Goal: Browse casually: Explore the website without a specific task or goal

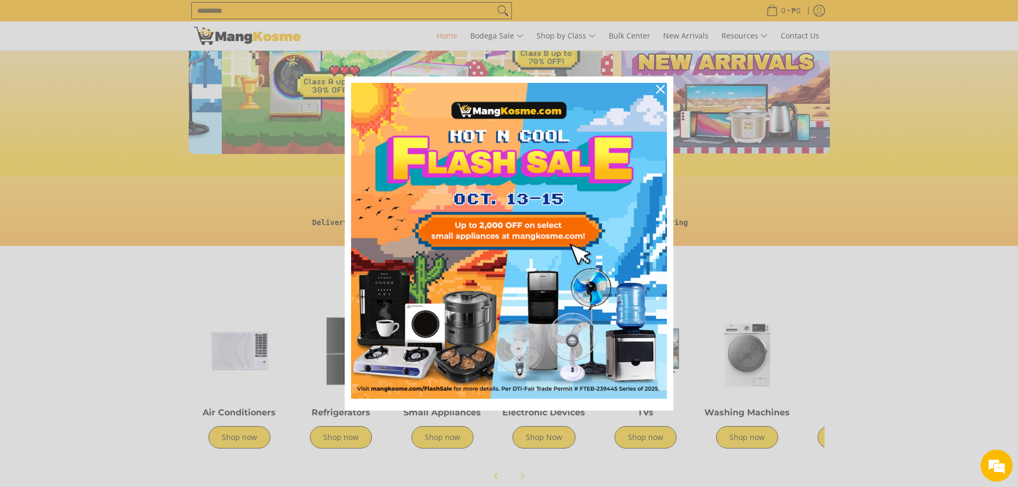
scroll to position [0, 425]
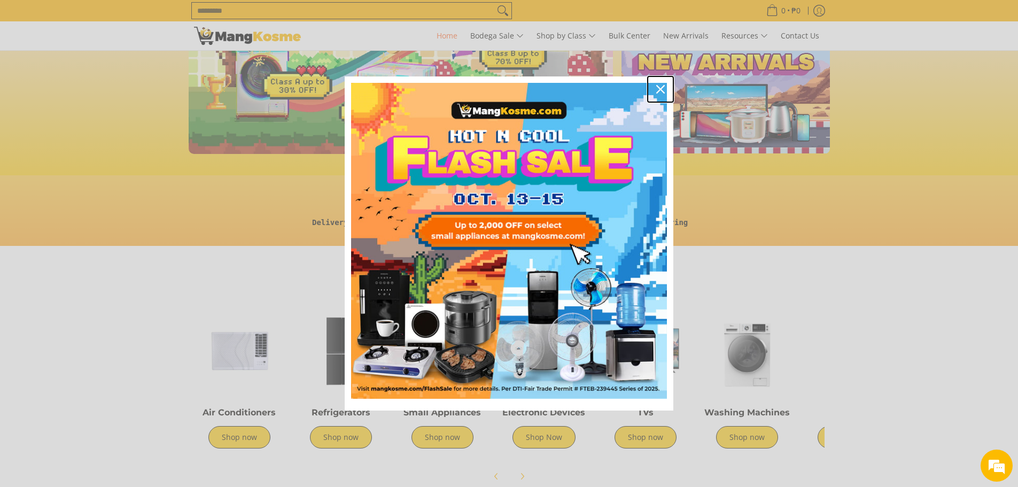
click at [660, 90] on icon "close icon" at bounding box center [660, 89] width 9 height 9
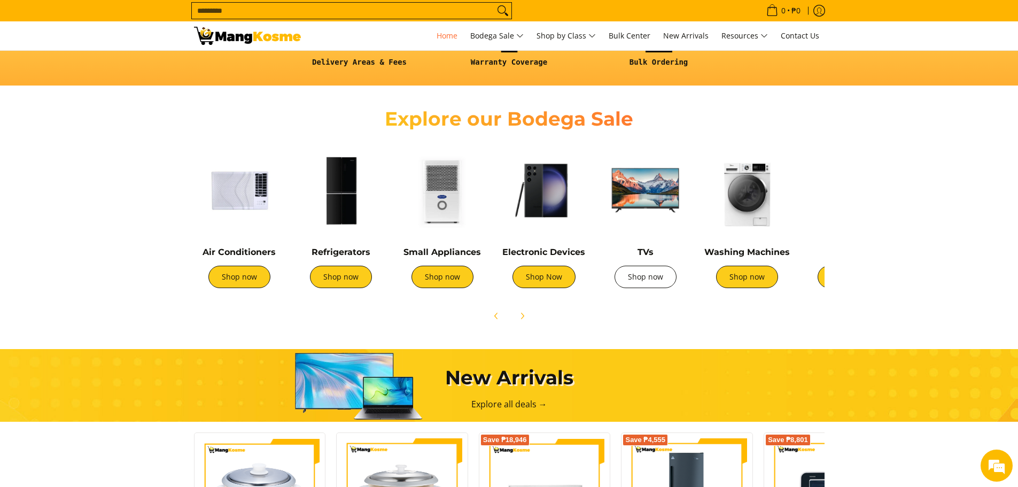
scroll to position [0, 849]
click at [657, 278] on link "Shop now" at bounding box center [645, 276] width 62 height 22
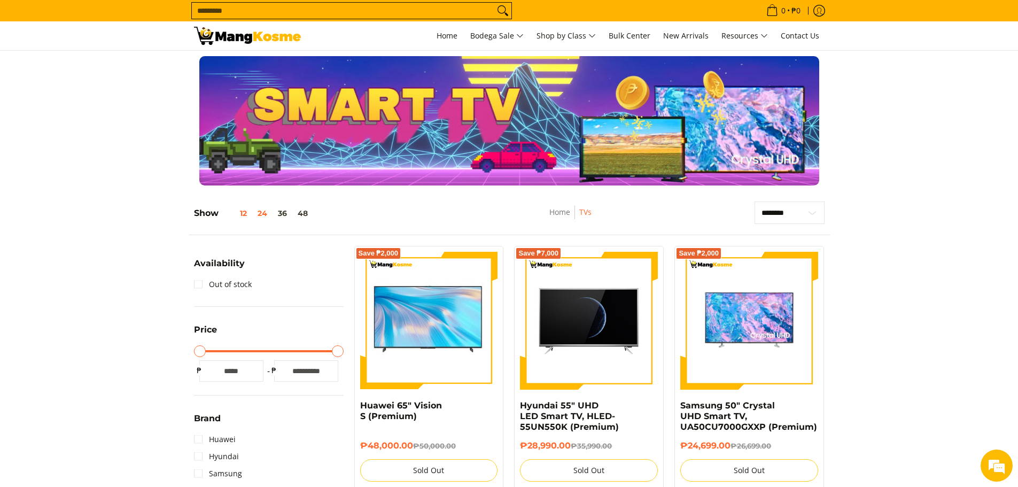
click at [243, 214] on button "12" at bounding box center [235, 213] width 34 height 9
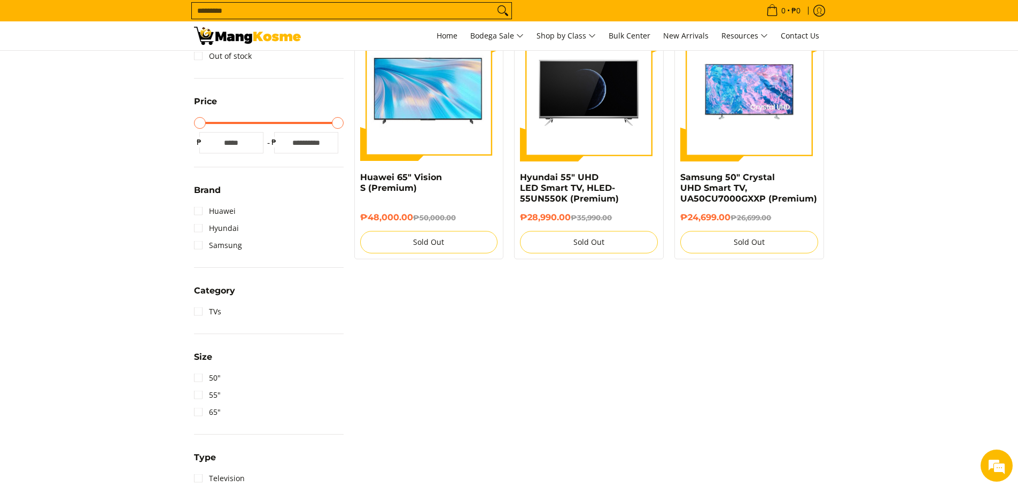
scroll to position [257, 0]
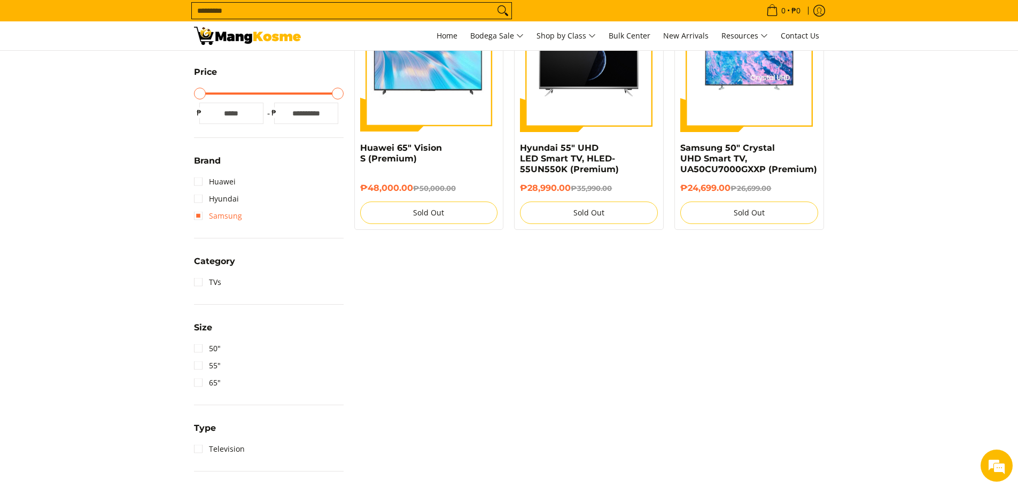
click at [198, 214] on link "Samsung" at bounding box center [218, 215] width 48 height 17
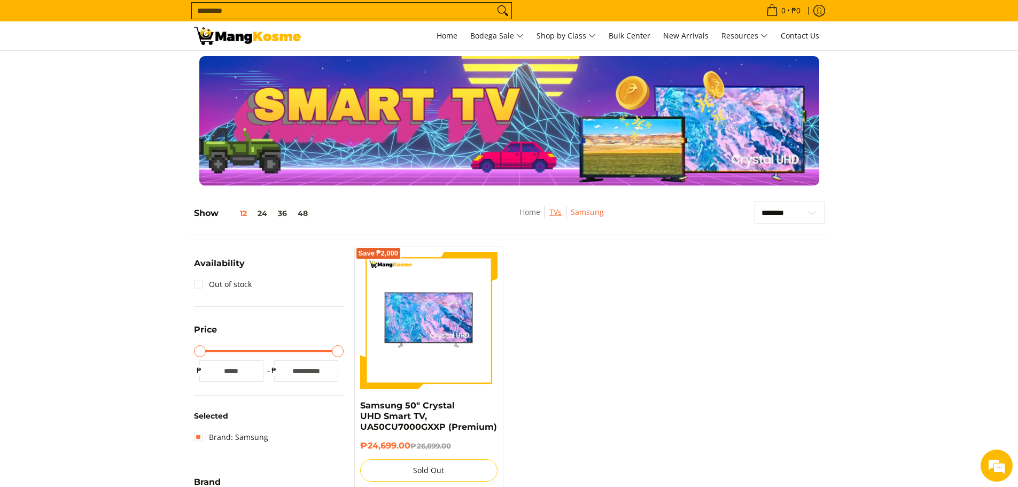
click at [552, 213] on link "TVs" at bounding box center [555, 212] width 12 height 10
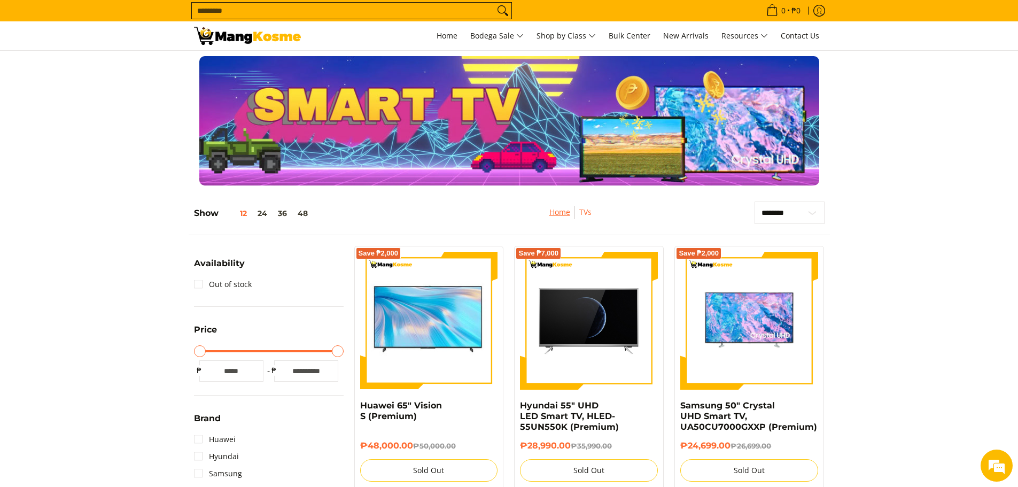
click at [552, 213] on link "Home" at bounding box center [559, 212] width 21 height 10
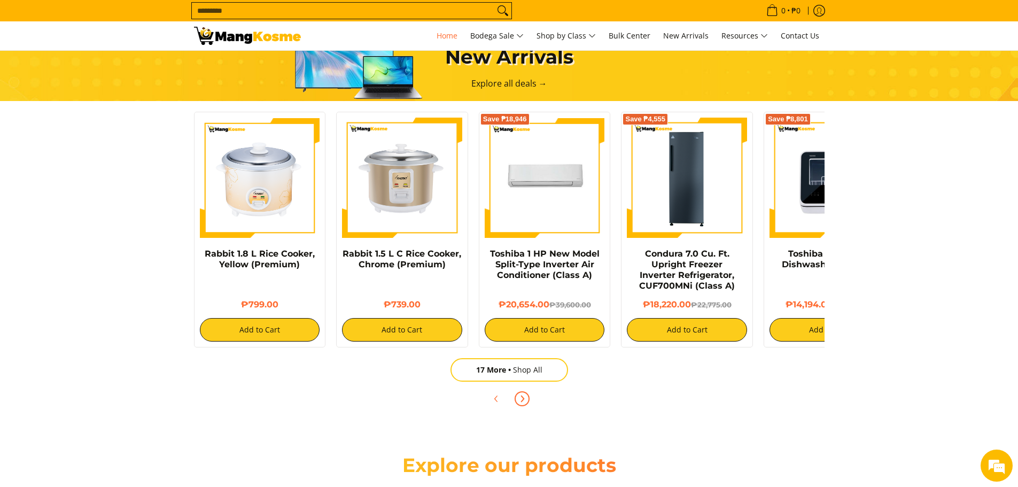
scroll to position [0, 425]
click at [520, 399] on icon "Next" at bounding box center [522, 398] width 9 height 9
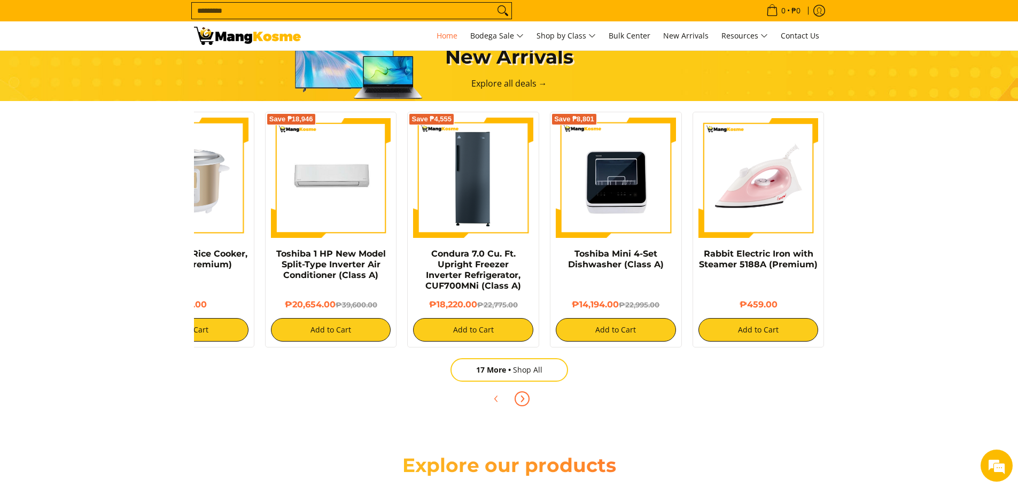
scroll to position [0, 0]
click at [520, 399] on icon "Next" at bounding box center [522, 398] width 9 height 9
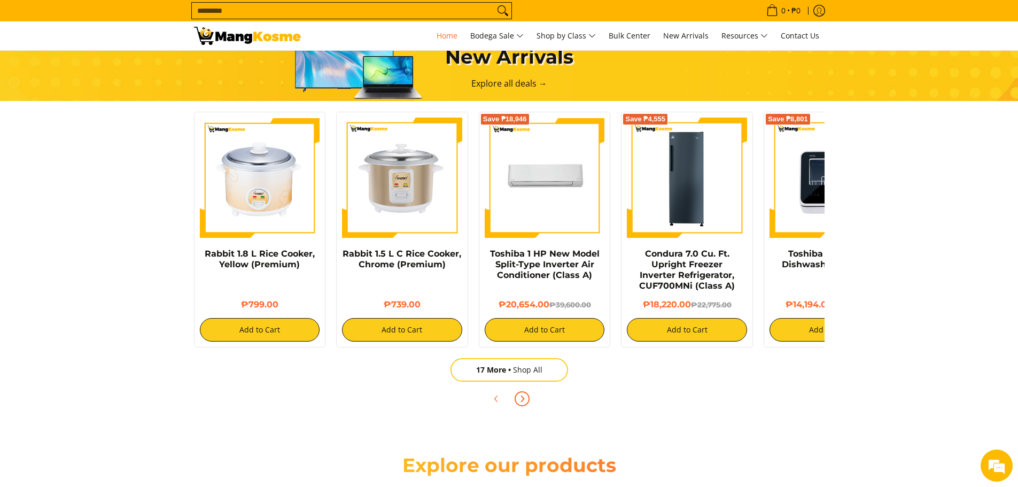
scroll to position [0, 849]
click at [530, 372] on link "17 More Shop All" at bounding box center [509, 370] width 118 height 24
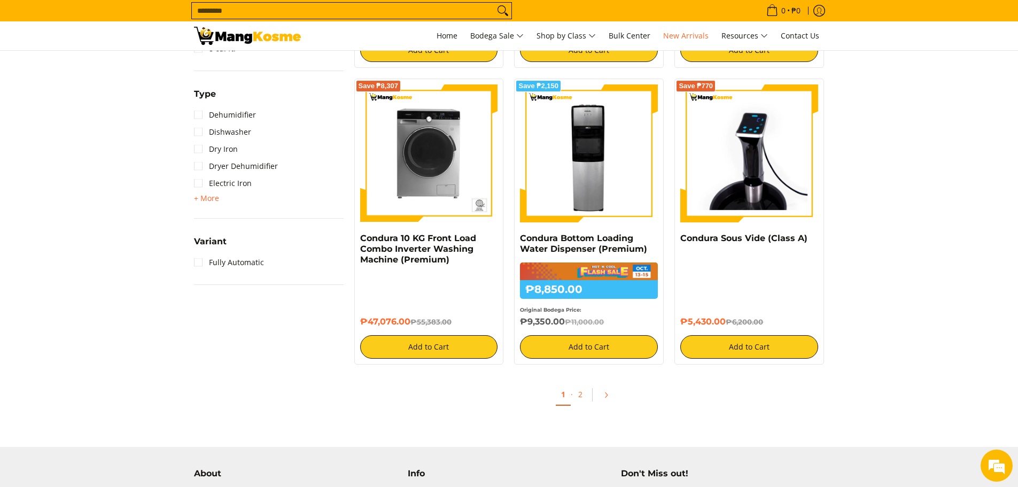
scroll to position [962, 0]
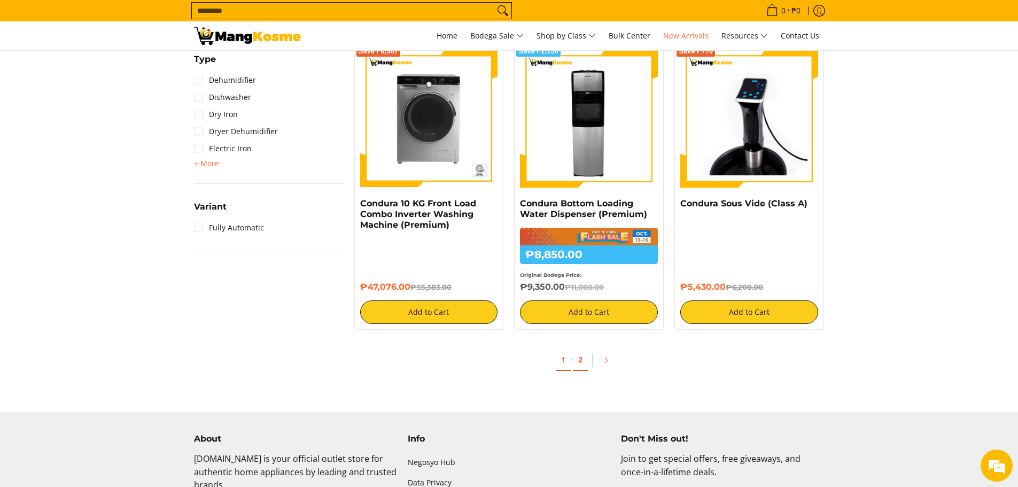
click at [578, 358] on link "2" at bounding box center [580, 360] width 15 height 22
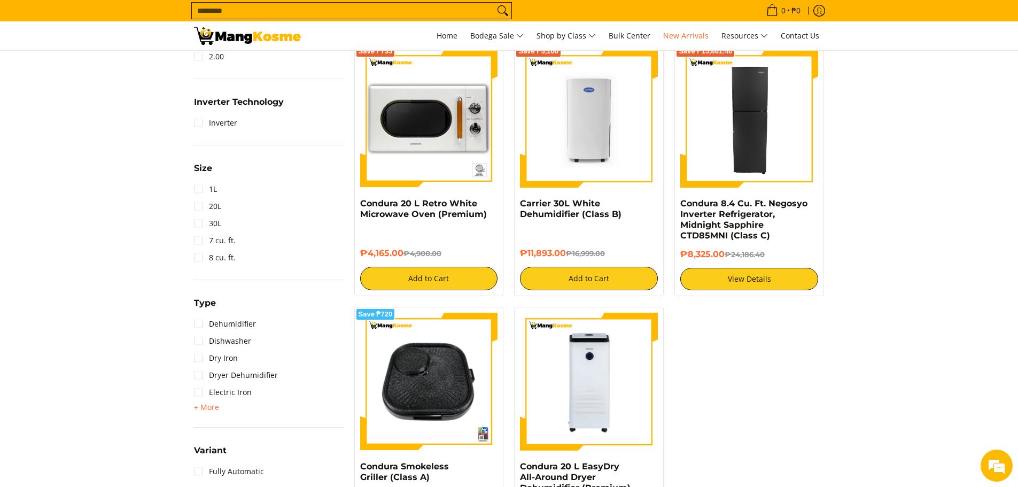
scroll to position [694, 0]
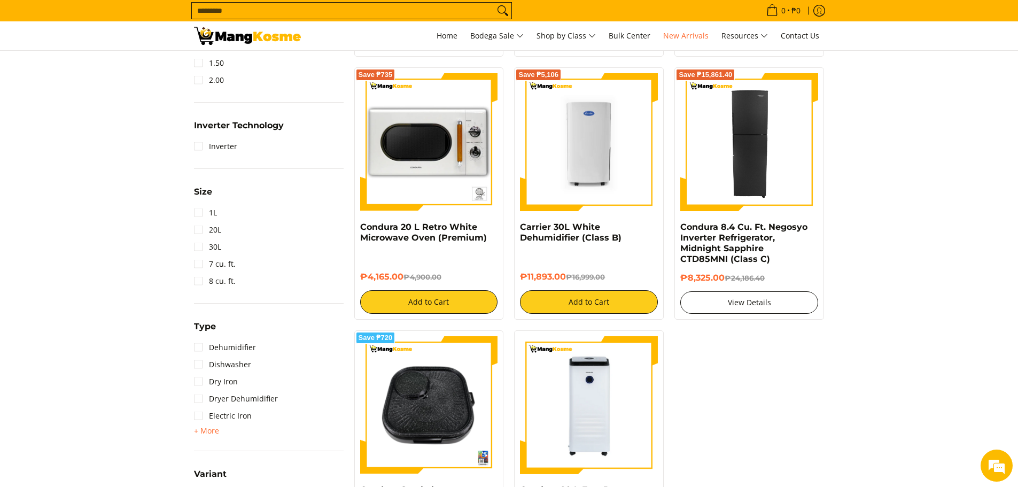
click at [740, 291] on link "View Details" at bounding box center [749, 302] width 138 height 22
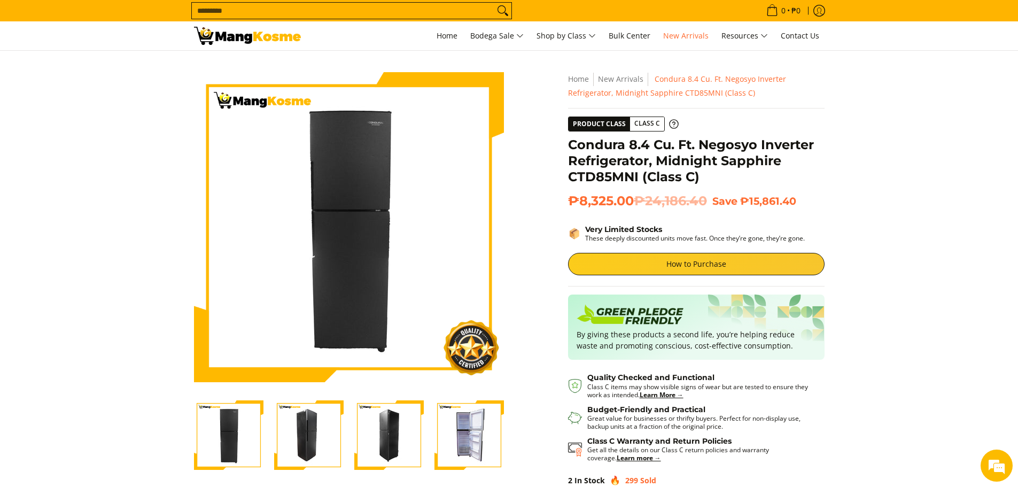
click at [463, 428] on img "Condura 8.4 Cu. Ft. Negosyo Inverter Refrigerator, Midnight Sapphire CTD85MNI (…" at bounding box center [468, 434] width 69 height 69
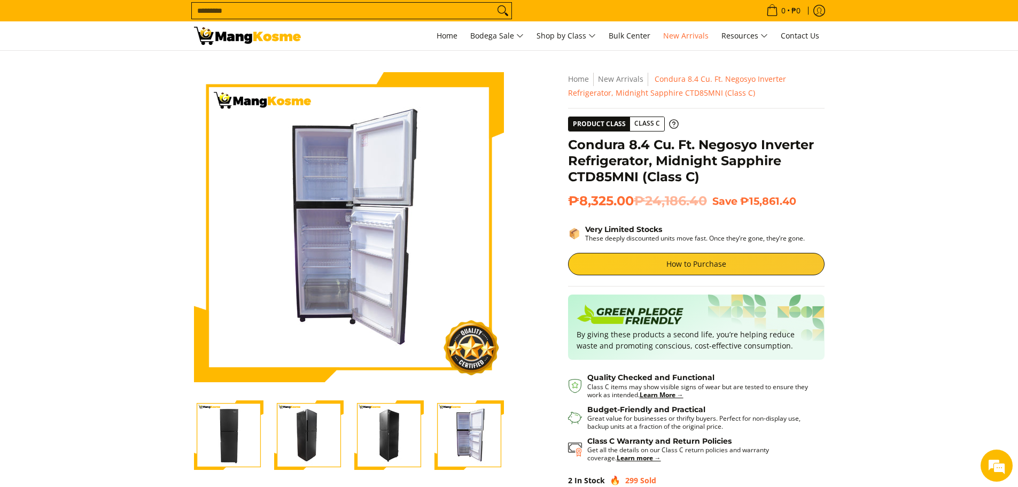
click at [378, 427] on img "Condura 8.4 Cu. Ft. Negosyo Inverter Refrigerator, Midnight Sapphire CTD85MNI (…" at bounding box center [388, 434] width 69 height 69
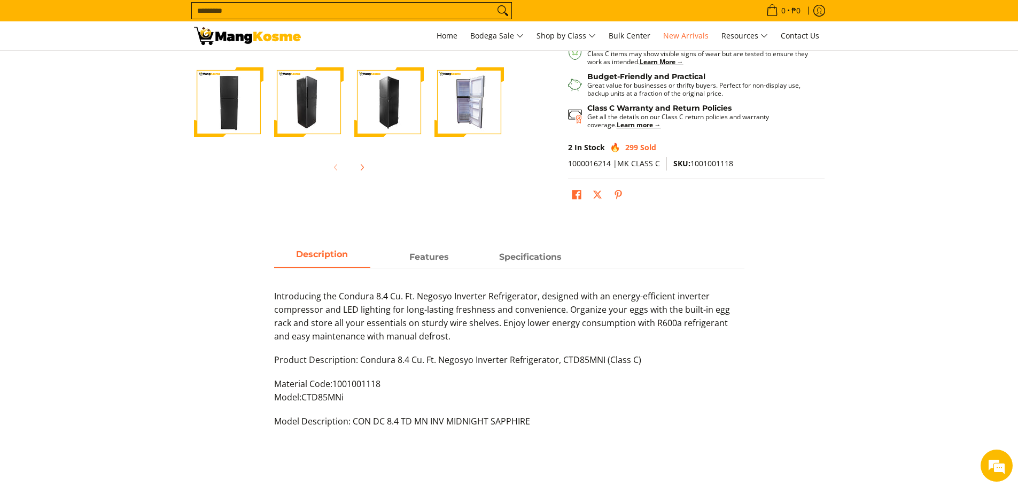
scroll to position [321, 0]
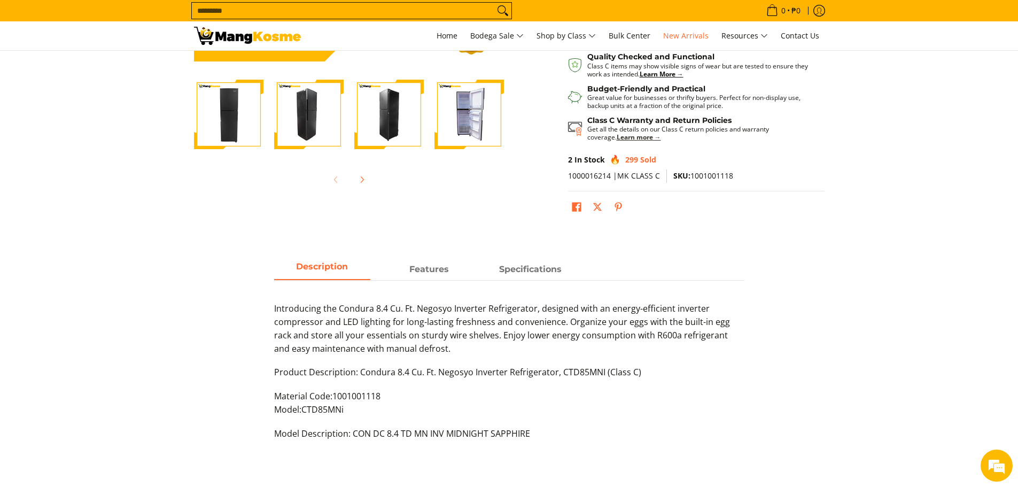
click at [616, 137] on strong "Learn more →" at bounding box center [638, 136] width 44 height 9
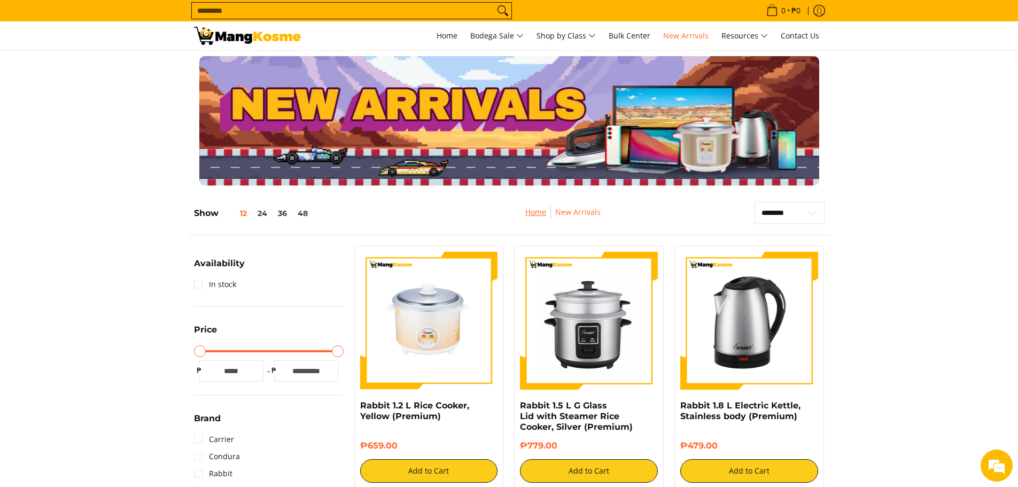
click at [537, 213] on link "Home" at bounding box center [535, 212] width 21 height 10
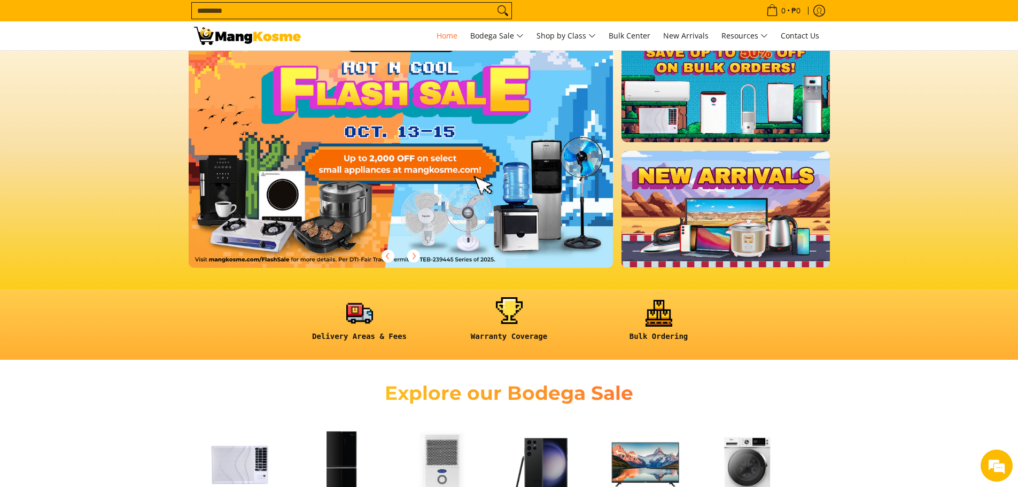
scroll to position [214, 0]
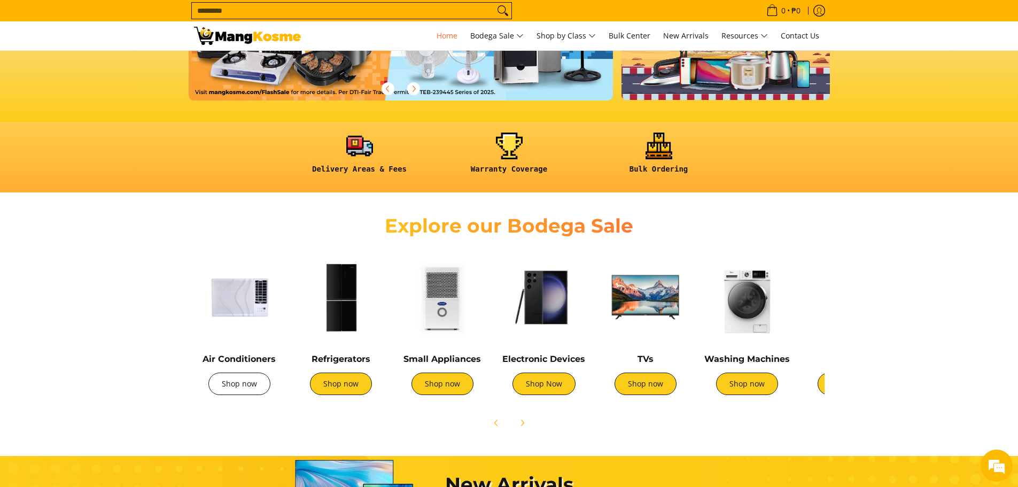
click at [228, 385] on link "Shop now" at bounding box center [239, 383] width 62 height 22
